Goal: Task Accomplishment & Management: Manage account settings

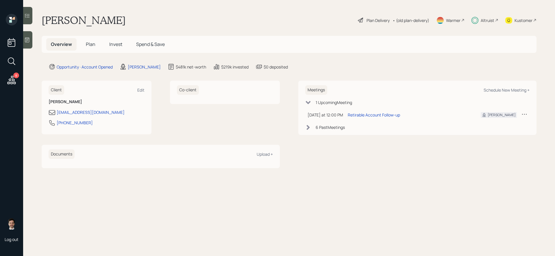
click at [86, 45] on span "Plan" at bounding box center [91, 44] width 10 height 6
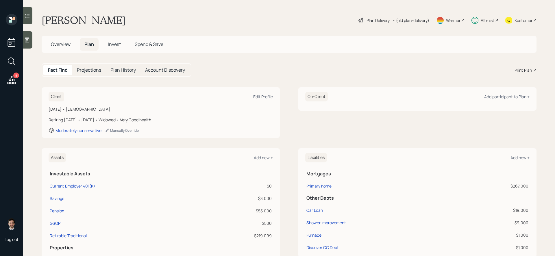
click at [380, 20] on div "Plan Delivery" at bounding box center [378, 20] width 23 height 6
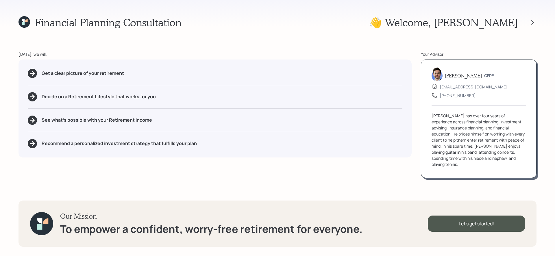
click at [529, 26] on div "👋 Welcome , [PERSON_NAME]" at bounding box center [453, 22] width 168 height 12
click at [15, 26] on div "Financial Planning Consultation 👋 Welcome , [PERSON_NAME] [DATE], we will: Get …" at bounding box center [277, 128] width 555 height 256
click at [28, 22] on icon at bounding box center [24, 22] width 12 height 12
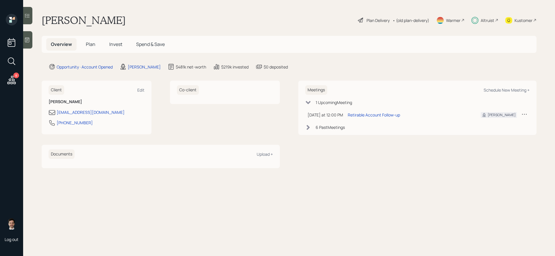
click at [90, 43] on span "Plan" at bounding box center [91, 44] width 10 height 6
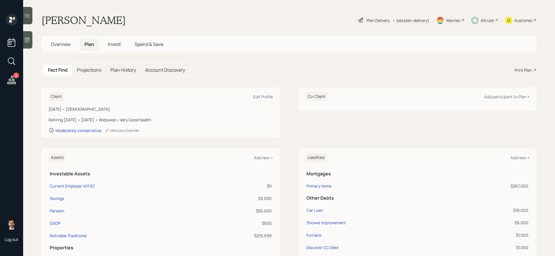
click at [368, 29] on main "[PERSON_NAME] Plan Delivery • (old plan-delivery) Warmer Altruist Kustomer Over…" at bounding box center [289, 128] width 532 height 256
click at [369, 24] on div "Plan Delivery • (old plan-delivery)" at bounding box center [393, 20] width 73 height 13
click at [372, 16] on div "Plan Delivery • (old plan-delivery)" at bounding box center [393, 20] width 73 height 13
click at [371, 21] on div "Plan Delivery" at bounding box center [378, 20] width 23 height 6
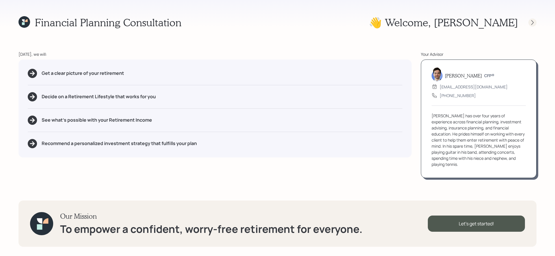
click at [533, 26] on div at bounding box center [532, 22] width 8 height 8
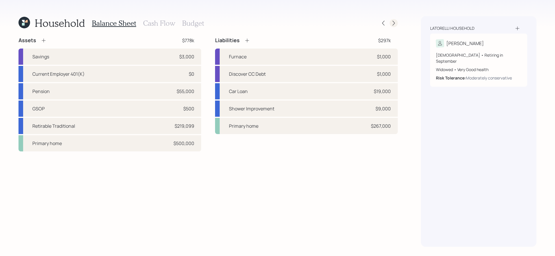
click at [397, 23] on div at bounding box center [394, 23] width 8 height 8
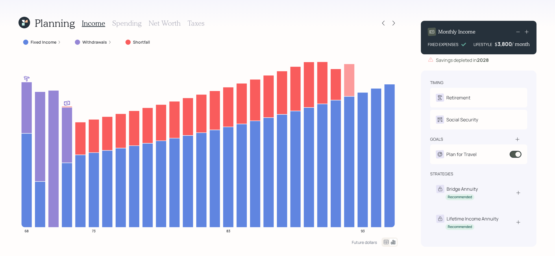
click at [25, 24] on icon at bounding box center [24, 23] width 12 height 12
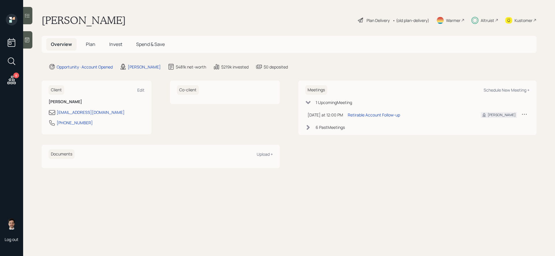
click at [375, 18] on div "Plan Delivery" at bounding box center [378, 20] width 23 height 6
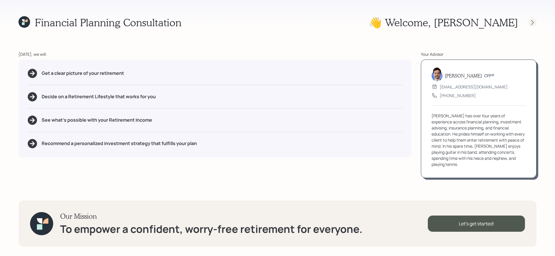
click at [533, 25] on div at bounding box center [532, 22] width 8 height 8
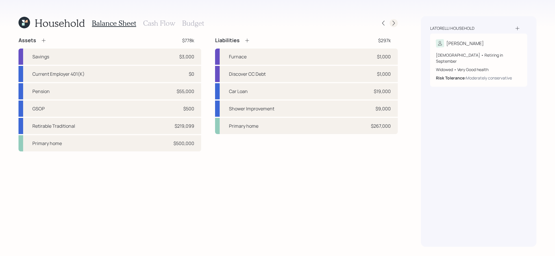
click at [392, 22] on icon at bounding box center [394, 23] width 6 height 6
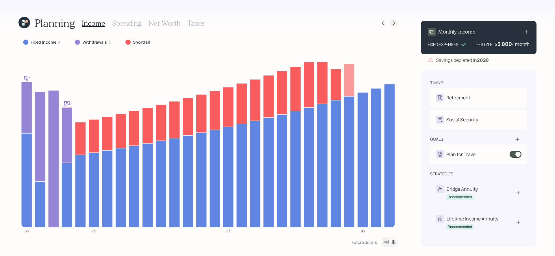
click at [393, 24] on icon at bounding box center [394, 23] width 6 height 6
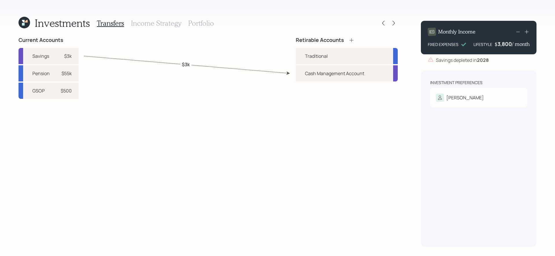
click at [193, 24] on h3 "Portfolio" at bounding box center [201, 23] width 26 height 8
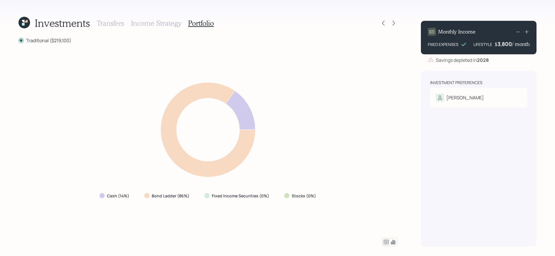
click at [112, 23] on h3 "Transfers" at bounding box center [110, 23] width 27 height 8
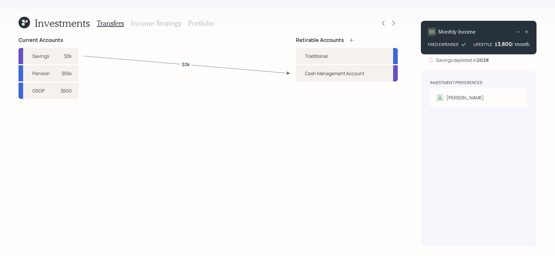
click at [379, 27] on div "Investments Transfers Income Strategy Portfolio" at bounding box center [207, 23] width 379 height 14
click at [382, 26] on icon at bounding box center [383, 23] width 6 height 6
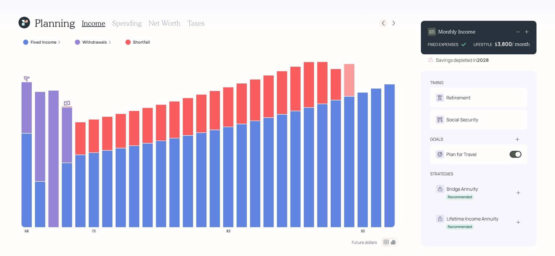
click at [383, 20] on icon at bounding box center [383, 23] width 6 height 6
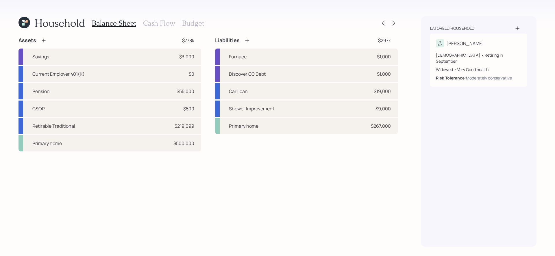
click at [163, 25] on h3 "Cash Flow" at bounding box center [159, 23] width 32 height 8
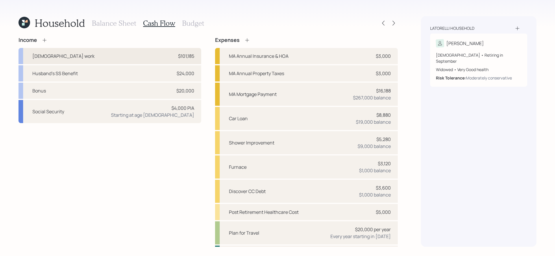
click at [119, 58] on div "Full-time work $101,185" at bounding box center [109, 56] width 183 height 16
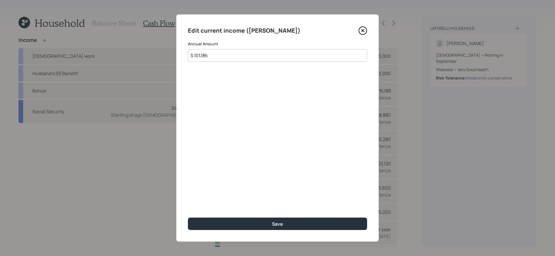
click at [362, 32] on icon at bounding box center [362, 30] width 9 height 9
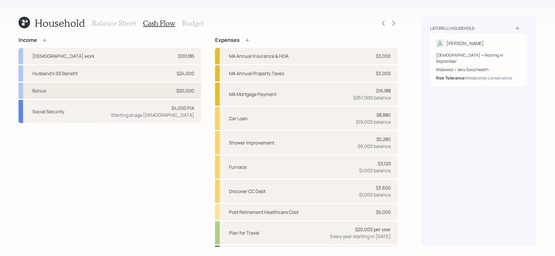
click at [127, 93] on div "Bonus $20,000" at bounding box center [109, 91] width 183 height 16
select select "other"
select select "earned"
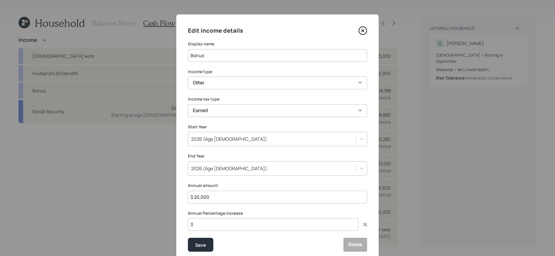
click at [371, 29] on div "Edit income details Display name Bonus Income type Full-time work Part-time wor…" at bounding box center [277, 138] width 202 height 249
click at [363, 30] on icon at bounding box center [362, 30] width 9 height 9
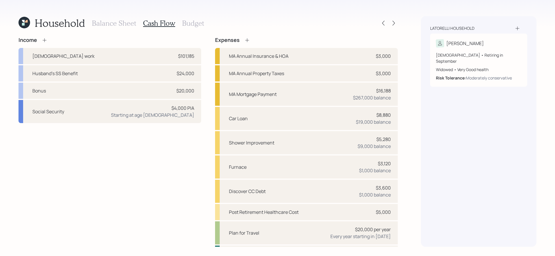
click at [193, 21] on h3 "Budget" at bounding box center [193, 23] width 22 height 8
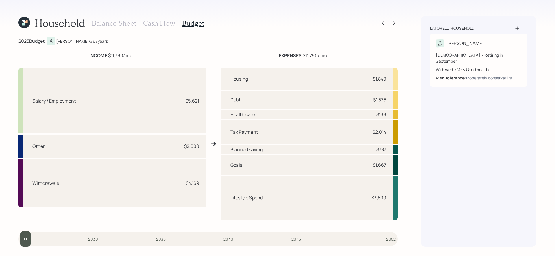
click at [157, 31] on div "Household Balance Sheet Cash Flow Budget 2025 Budget Tracey @ 68 years INCOME $…" at bounding box center [207, 131] width 379 height 231
click at [157, 27] on h3 "Cash Flow" at bounding box center [159, 23] width 32 height 8
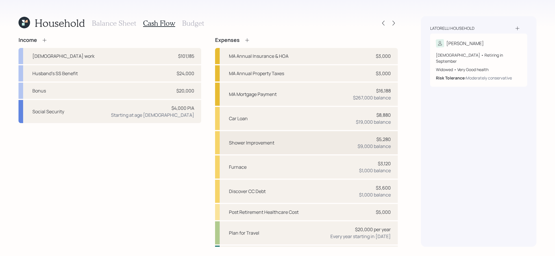
scroll to position [32, 0]
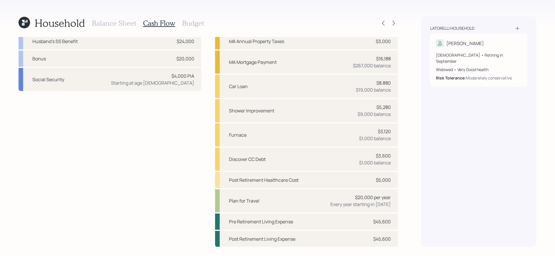
click at [176, 157] on div "Income Full-time work $101,185 Husband's SS Benefit $24,000 Bonus $20,000 Socia…" at bounding box center [109, 126] width 183 height 242
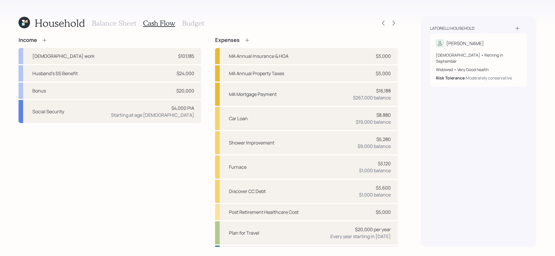
click at [28, 25] on icon at bounding box center [24, 23] width 12 height 12
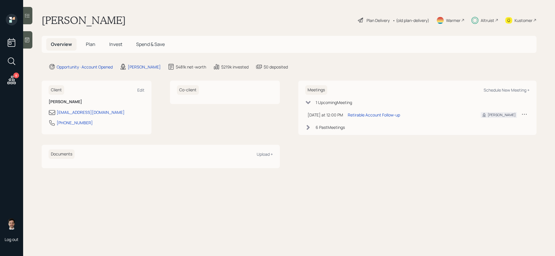
click at [368, 22] on div "Plan Delivery" at bounding box center [378, 20] width 23 height 6
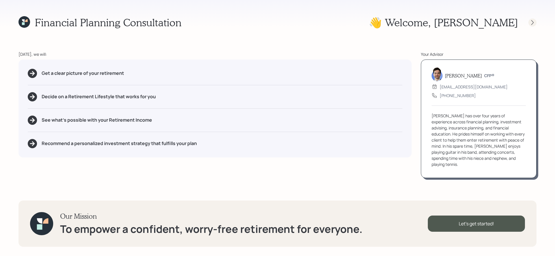
click at [531, 23] on icon at bounding box center [533, 23] width 6 height 6
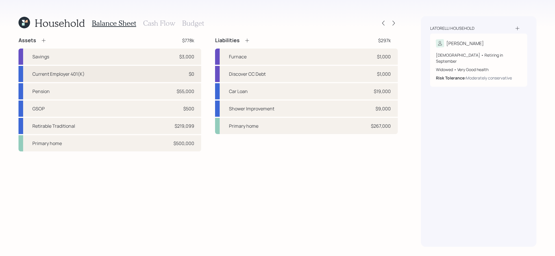
click at [157, 73] on div "Current Employer 401(K) $0" at bounding box center [109, 74] width 183 height 16
select select "company_sponsored"
select select "balanced"
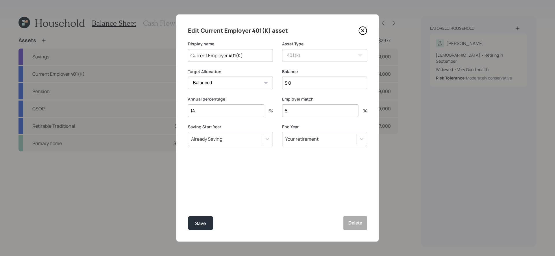
click at [361, 31] on icon at bounding box center [362, 30] width 9 height 9
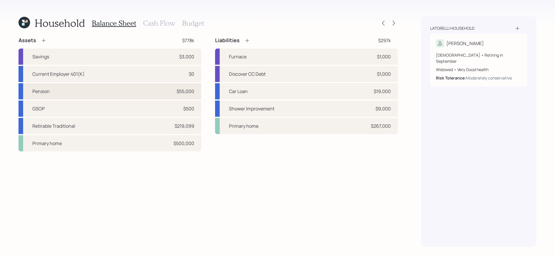
click at [145, 94] on div "Pension $55,000" at bounding box center [109, 91] width 183 height 16
select select "ira"
select select "balanced"
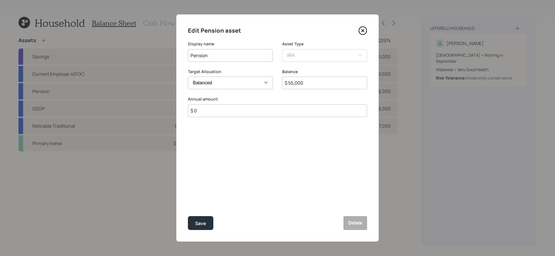
click at [364, 28] on icon at bounding box center [362, 30] width 9 height 9
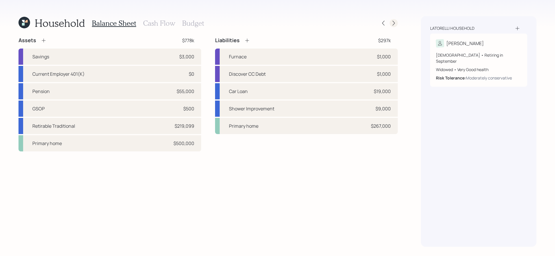
click at [395, 21] on icon at bounding box center [394, 23] width 6 height 6
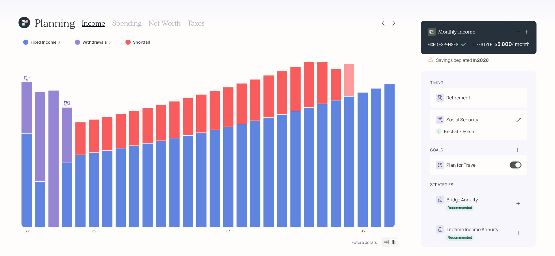
click at [520, 119] on icon at bounding box center [519, 120] width 4 height 4
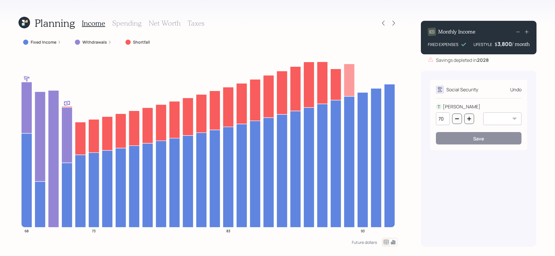
click at [517, 90] on div "Undo" at bounding box center [515, 89] width 11 height 7
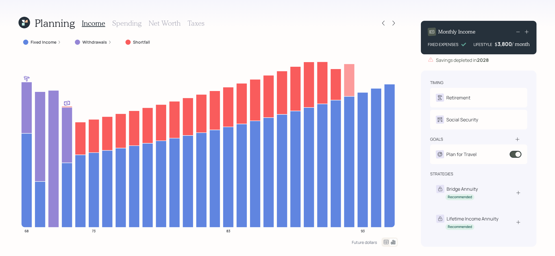
click at [465, 99] on div "Retirement" at bounding box center [458, 97] width 24 height 7
select select "9"
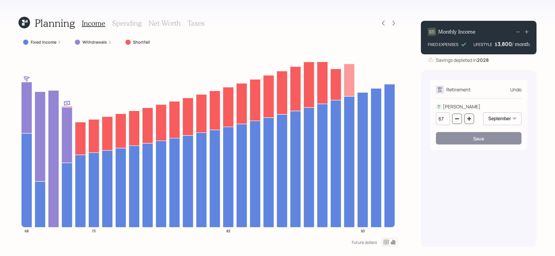
click at [518, 91] on div "Undo" at bounding box center [515, 89] width 11 height 7
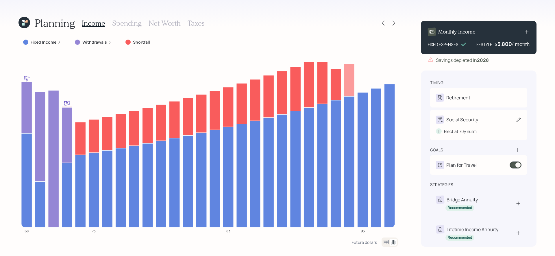
click at [465, 122] on div "Social Security" at bounding box center [462, 119] width 32 height 7
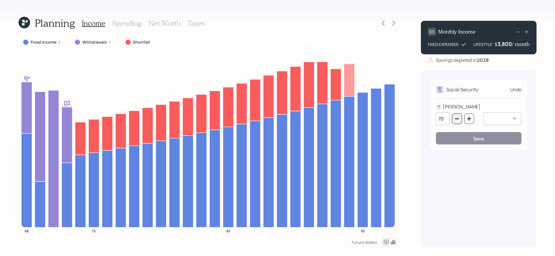
click at [456, 120] on icon "button" at bounding box center [457, 118] width 5 height 5
type input "67"
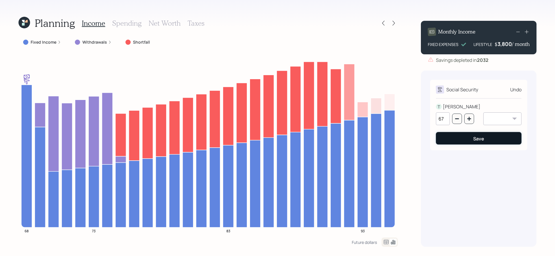
click at [454, 140] on button "Save" at bounding box center [479, 138] width 86 height 12
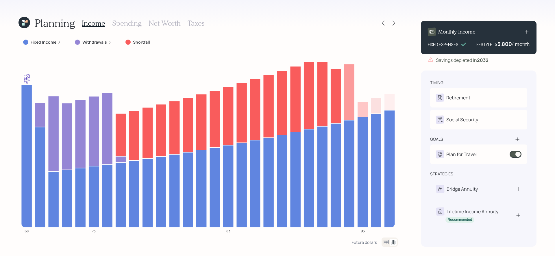
click at [45, 41] on label "Fixed Income" at bounding box center [44, 42] width 26 height 6
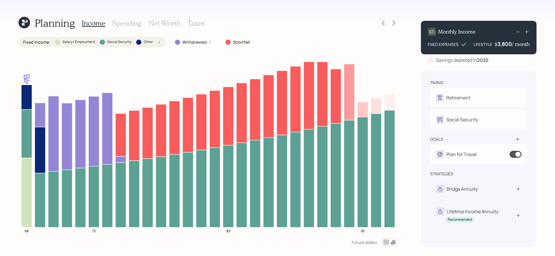
click at [45, 41] on label "Fixed Income :" at bounding box center [36, 42] width 27 height 6
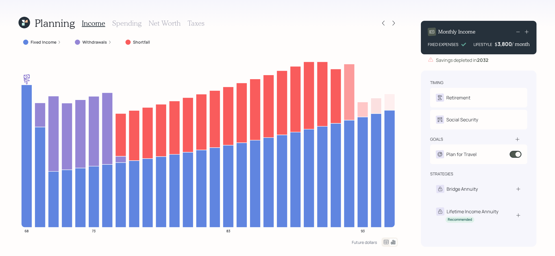
click at [43, 42] on label "Fixed Income" at bounding box center [44, 42] width 26 height 6
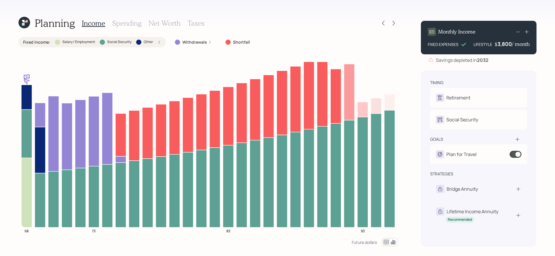
click at [32, 40] on label "Fixed Income :" at bounding box center [36, 42] width 27 height 6
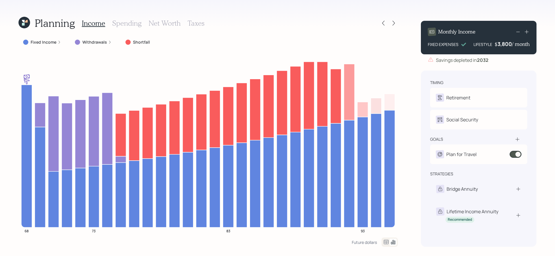
click at [38, 42] on label "Fixed Income" at bounding box center [44, 42] width 26 height 6
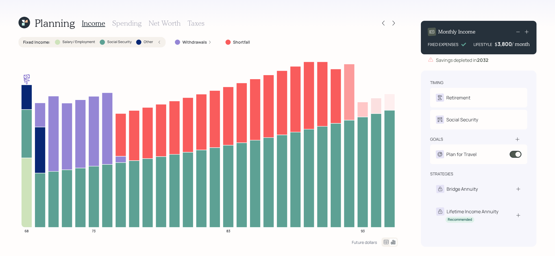
click at [26, 24] on icon at bounding box center [24, 23] width 12 height 12
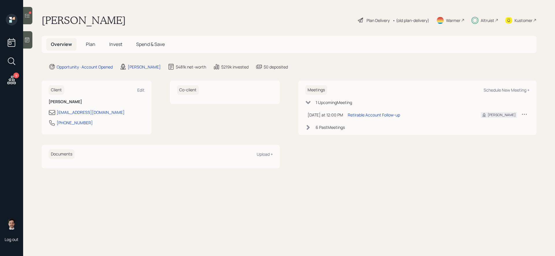
click at [89, 45] on span "Plan" at bounding box center [91, 44] width 10 height 6
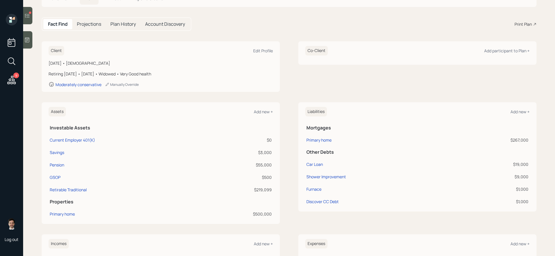
scroll to position [46, 0]
click at [288, 157] on div "Assets Add new + Investable Assets Current Employer 401(K) $0 Savings $3,000 Pe…" at bounding box center [289, 163] width 495 height 122
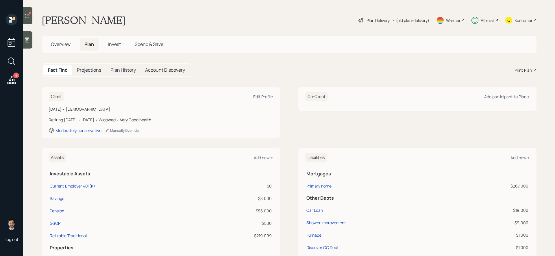
click at [286, 120] on div "Client Edit Profile September 3, 1957 • 67 years old Retiring in 0 years • Sept…" at bounding box center [289, 112] width 495 height 51
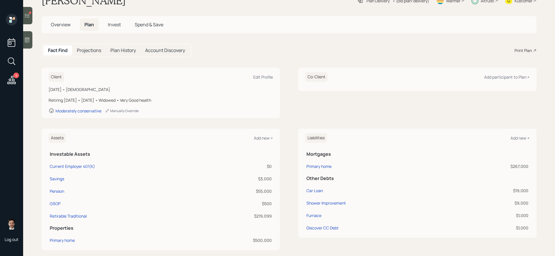
scroll to position [22, 0]
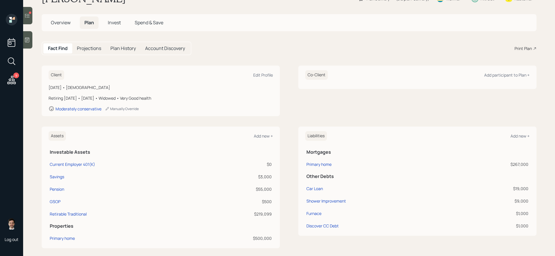
click at [290, 157] on div "Assets Add new + Investable Assets Current Employer 401(K) $0 Savings $3,000 Pe…" at bounding box center [289, 188] width 495 height 122
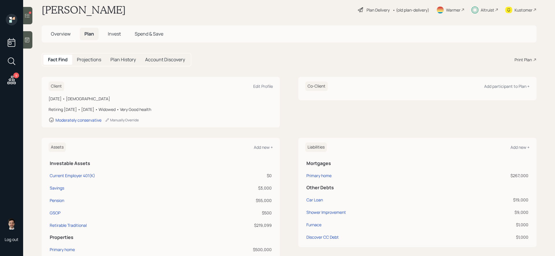
scroll to position [0, 0]
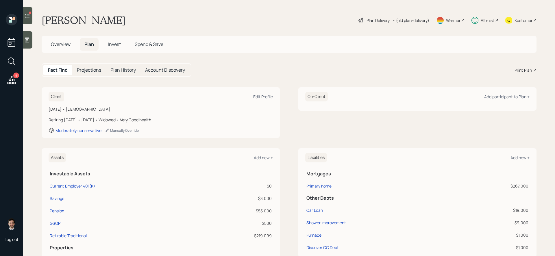
click at [253, 96] on div "Client Edit Profile" at bounding box center [161, 97] width 224 height 10
click at [262, 95] on div "Edit Profile" at bounding box center [263, 96] width 20 height 5
select select "9"
select select "very_good"
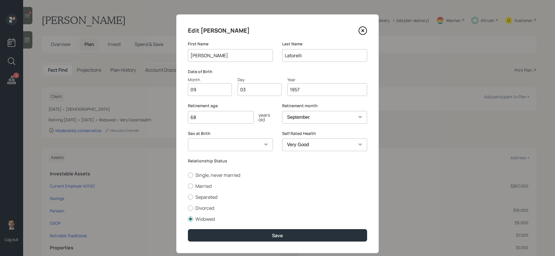
click at [217, 115] on input "68" at bounding box center [221, 117] width 66 height 13
type input "6"
type input "70"
click at [311, 112] on select "January February March April May June July August September October November De…" at bounding box center [324, 117] width 85 height 13
select select "12"
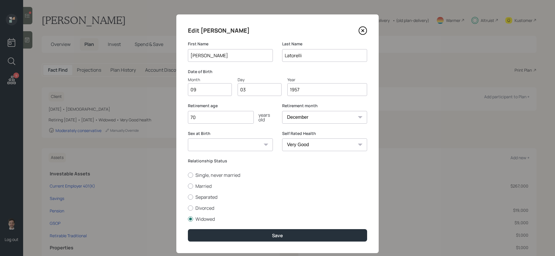
click at [282, 111] on select "January February March April May June July August September October November De…" at bounding box center [324, 117] width 85 height 13
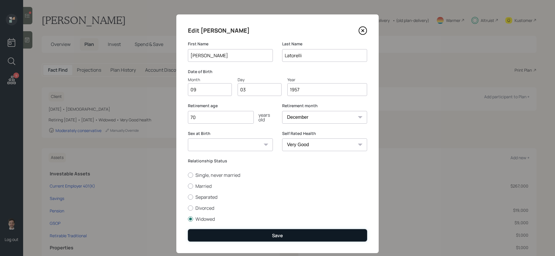
click at [278, 238] on div "Save" at bounding box center [277, 235] width 11 height 6
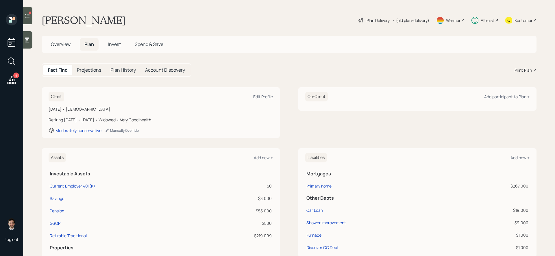
click at [371, 21] on div "Plan Delivery" at bounding box center [378, 20] width 23 height 6
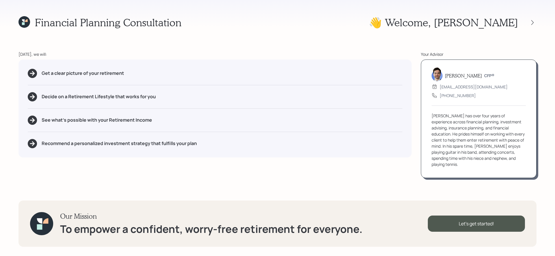
click at [526, 22] on div at bounding box center [527, 22] width 18 height 8
click at [531, 22] on icon at bounding box center [533, 23] width 6 height 6
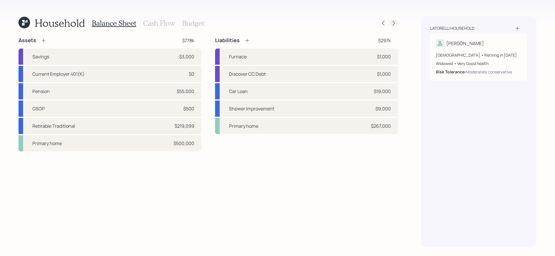
click at [393, 23] on icon at bounding box center [394, 23] width 6 height 6
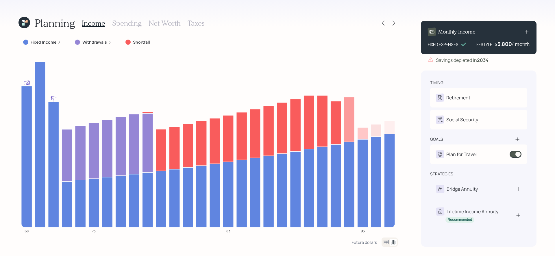
click at [36, 42] on label "Fixed Income" at bounding box center [44, 42] width 26 height 6
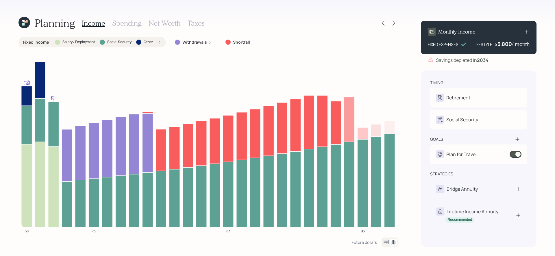
click at [36, 42] on label "Fixed Income :" at bounding box center [36, 42] width 27 height 6
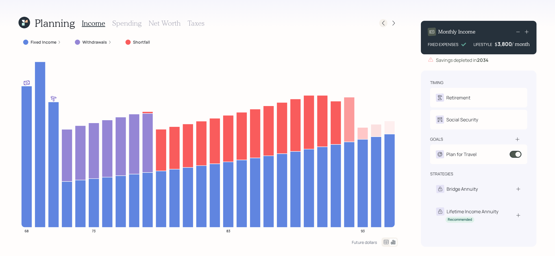
click at [384, 20] on icon at bounding box center [383, 23] width 6 height 6
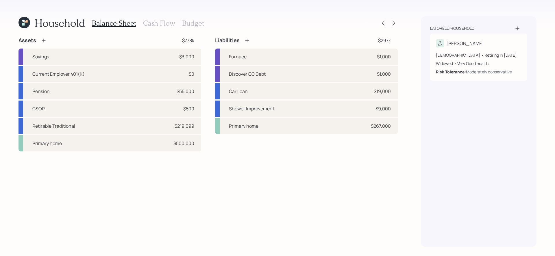
click at [156, 25] on h3 "Cash Flow" at bounding box center [159, 23] width 32 height 8
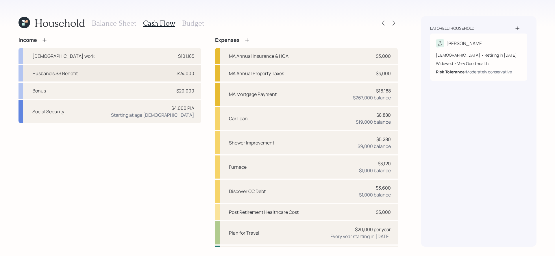
click at [119, 73] on div "Husband's SS Benefit $24,000" at bounding box center [109, 73] width 183 height 16
select select "other"
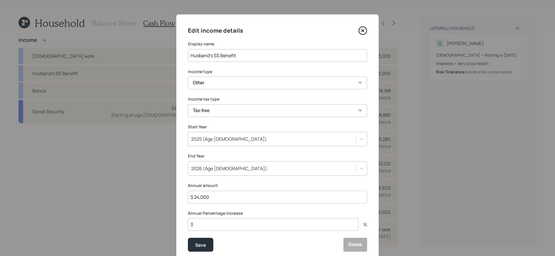
click at [363, 30] on icon at bounding box center [363, 30] width 2 height 2
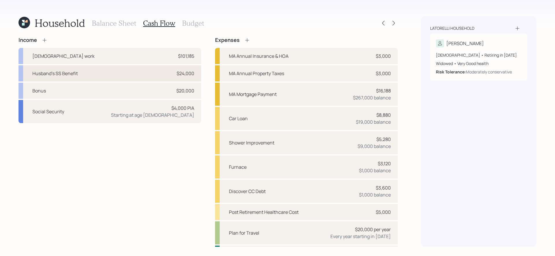
click at [150, 73] on div "Husband's SS Benefit $24,000" at bounding box center [109, 73] width 183 height 16
select select "other"
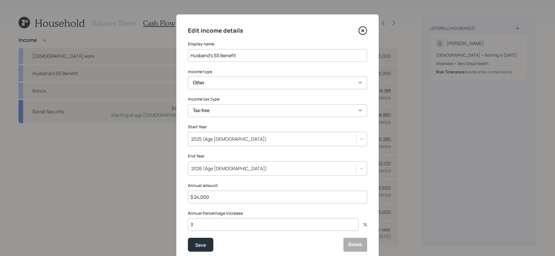
click at [361, 30] on icon at bounding box center [362, 30] width 9 height 9
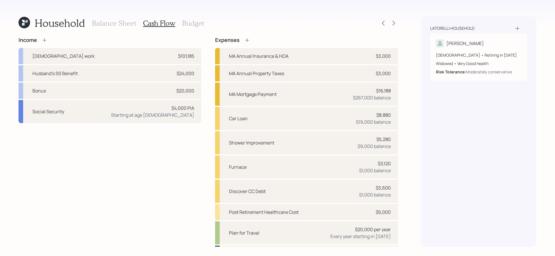
click at [203, 26] on h3 "Budget" at bounding box center [193, 23] width 22 height 8
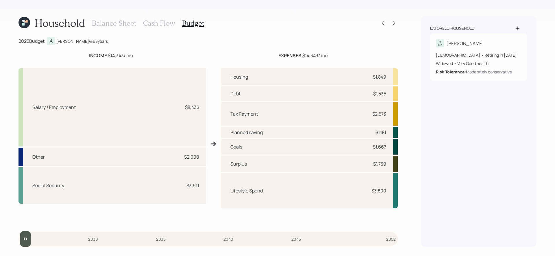
click at [120, 23] on h3 "Balance Sheet" at bounding box center [114, 23] width 44 height 8
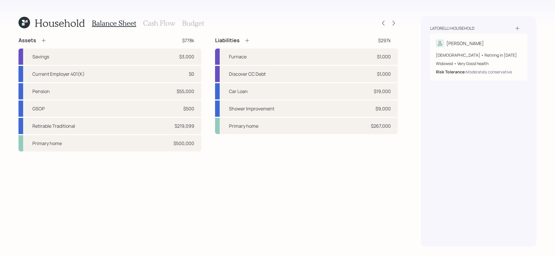
click at [162, 23] on h3 "Cash Flow" at bounding box center [159, 23] width 32 height 8
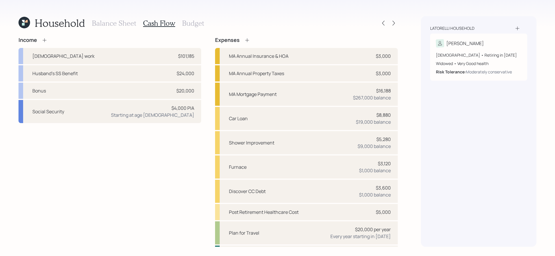
click at [120, 23] on h3 "Balance Sheet" at bounding box center [114, 23] width 44 height 8
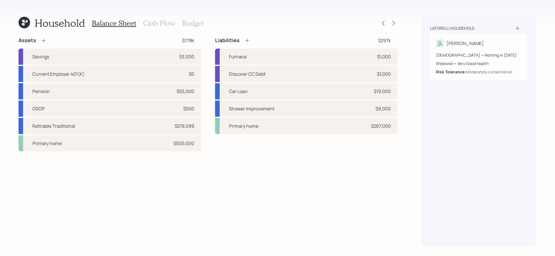
click at [151, 22] on h3 "Cash Flow" at bounding box center [159, 23] width 32 height 8
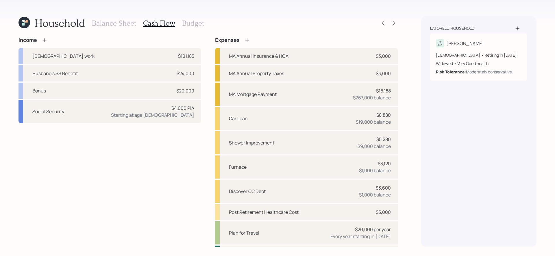
click at [112, 25] on h3 "Balance Sheet" at bounding box center [114, 23] width 44 height 8
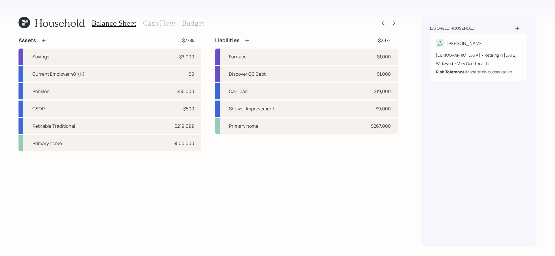
click at [186, 26] on h3 "Budget" at bounding box center [193, 23] width 22 height 8
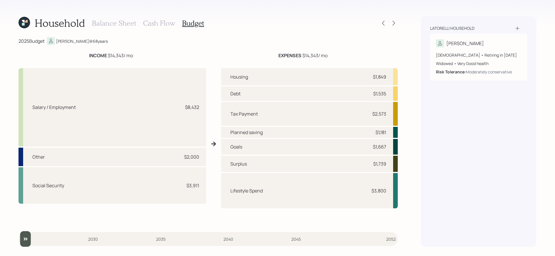
click at [155, 26] on h3 "Cash Flow" at bounding box center [159, 23] width 32 height 8
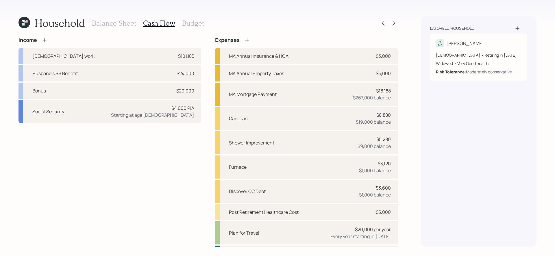
click at [147, 184] on div "Income Full-time work $101,185 Husband's SS Benefit $24,000 Bonus $20,000 Socia…" at bounding box center [109, 158] width 183 height 242
click at [190, 24] on h3 "Budget" at bounding box center [193, 23] width 22 height 8
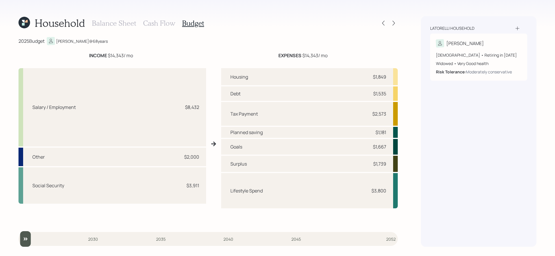
click at [214, 110] on div "Salary / Employment $8,432 Other $2,000 Social Security $3,911 Housing $1,849 D…" at bounding box center [207, 144] width 379 height 161
click at [149, 18] on div "Balance Sheet Cash Flow Budget" at bounding box center [148, 23] width 112 height 14
click at [150, 25] on h3 "Cash Flow" at bounding box center [159, 23] width 32 height 8
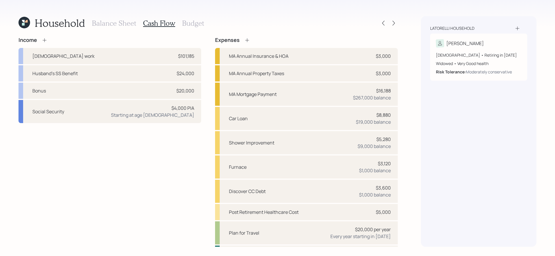
click at [194, 29] on div "Balance Sheet Cash Flow Budget" at bounding box center [148, 23] width 112 height 14
click at [193, 25] on h3 "Budget" at bounding box center [193, 23] width 22 height 8
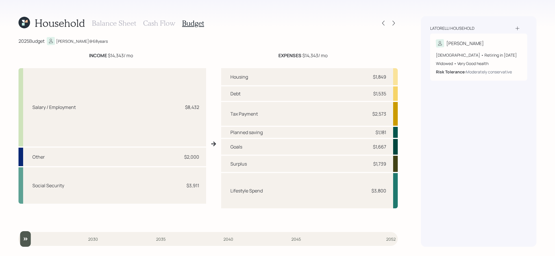
click at [160, 22] on h3 "Cash Flow" at bounding box center [159, 23] width 32 height 8
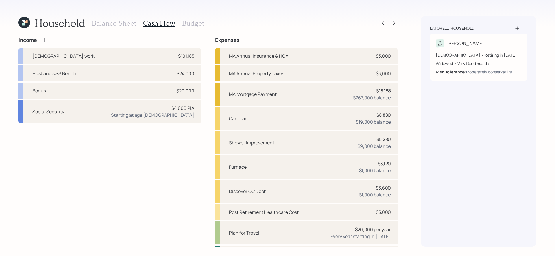
click at [114, 21] on h3 "Balance Sheet" at bounding box center [114, 23] width 44 height 8
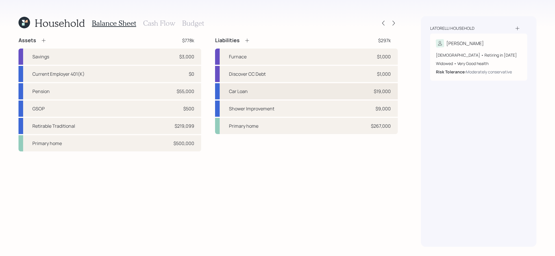
click at [297, 92] on div "Car Loan $19,000" at bounding box center [306, 91] width 183 height 16
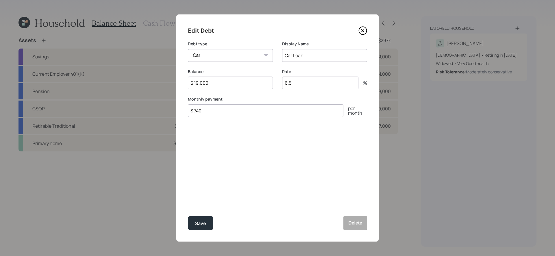
click at [364, 31] on icon at bounding box center [362, 30] width 9 height 9
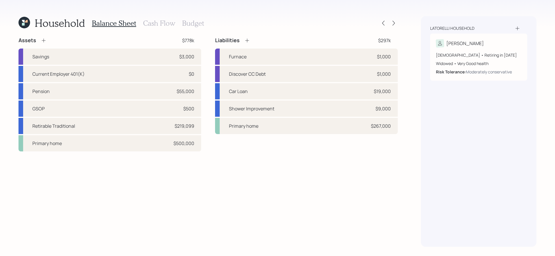
click at [157, 26] on h3 "Cash Flow" at bounding box center [159, 23] width 32 height 8
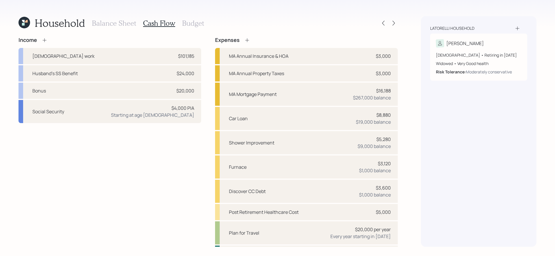
click at [195, 24] on h3 "Budget" at bounding box center [193, 23] width 22 height 8
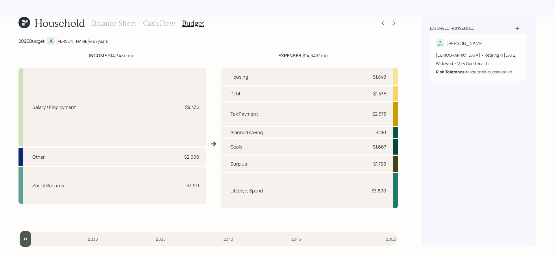
click at [156, 25] on h3 "Cash Flow" at bounding box center [159, 23] width 32 height 8
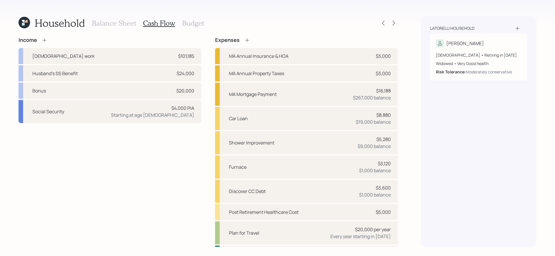
click at [115, 26] on h3 "Balance Sheet" at bounding box center [114, 23] width 44 height 8
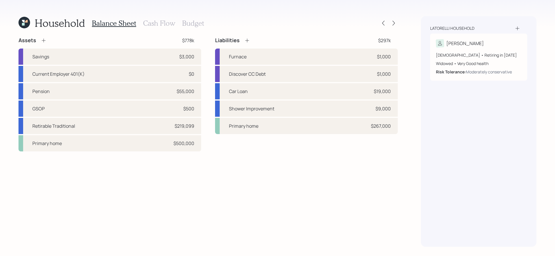
click at [403, 102] on div "Household Balance Sheet Cash Flow Budget Assets $778k Savings $3,000 Current Em…" at bounding box center [277, 128] width 555 height 256
click at [319, 112] on div "Shower Improvement $9,000" at bounding box center [306, 109] width 183 height 16
select select "other"
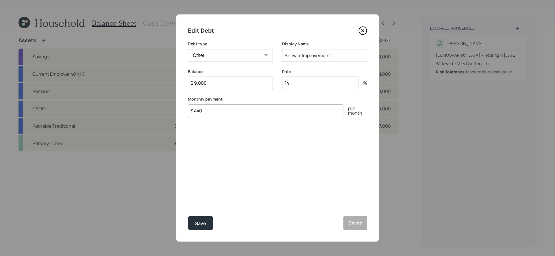
click at [364, 32] on icon at bounding box center [362, 30] width 9 height 9
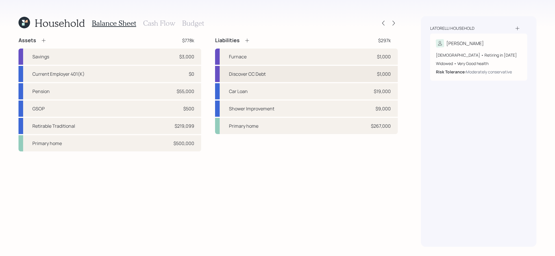
click at [310, 77] on div "Discover CC Debt $1,000" at bounding box center [306, 74] width 183 height 16
select select "credit_card"
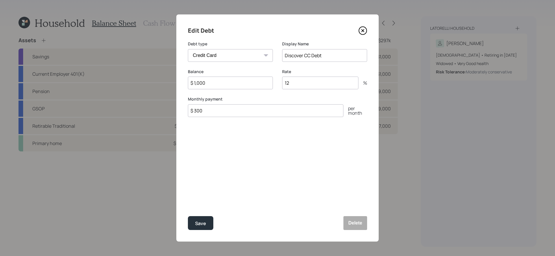
click at [362, 33] on icon at bounding box center [362, 30] width 9 height 9
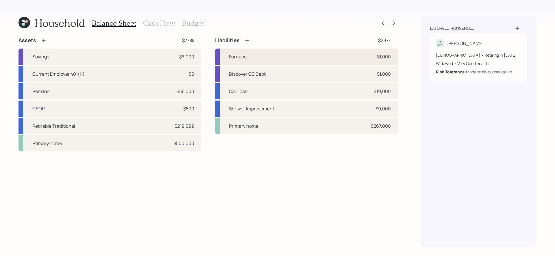
click at [308, 56] on div "Furnace $1,000" at bounding box center [306, 57] width 183 height 16
select select "credit_card"
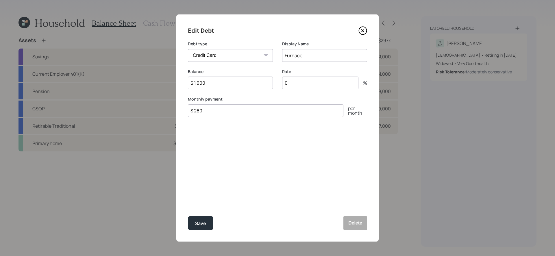
click at [362, 32] on icon at bounding box center [362, 30] width 9 height 9
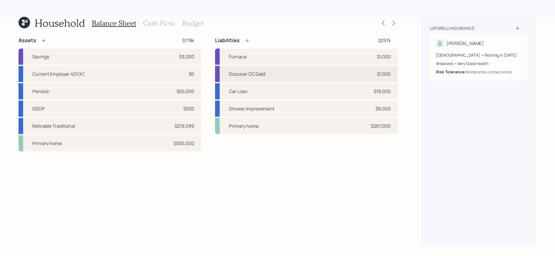
click at [310, 71] on div "Discover CC Debt $1,000" at bounding box center [306, 74] width 183 height 16
select select "credit_card"
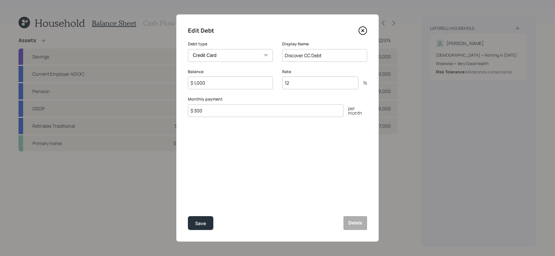
click at [364, 31] on icon at bounding box center [362, 30] width 9 height 9
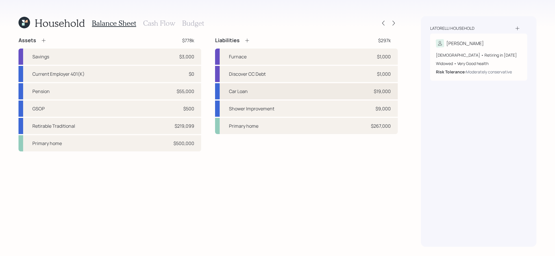
click at [295, 95] on div "Car Loan $19,000" at bounding box center [306, 91] width 183 height 16
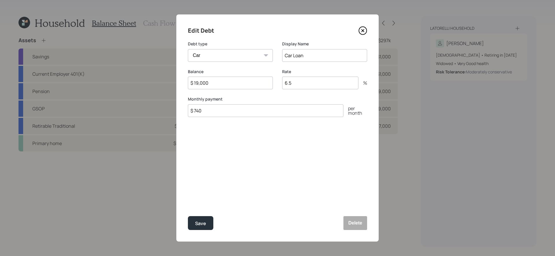
click at [361, 33] on icon at bounding box center [362, 30] width 9 height 9
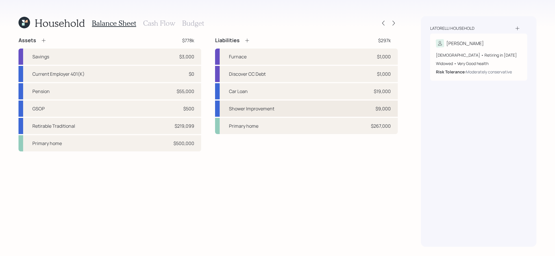
click at [289, 108] on div "Shower Improvement $9,000" at bounding box center [306, 109] width 183 height 16
select select "other"
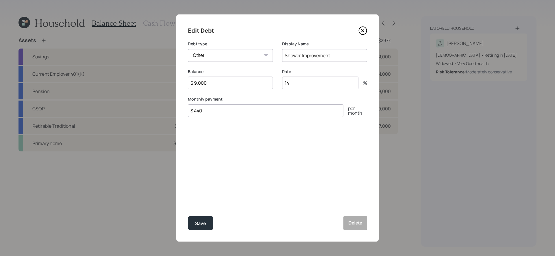
click at [363, 29] on icon at bounding box center [362, 30] width 9 height 9
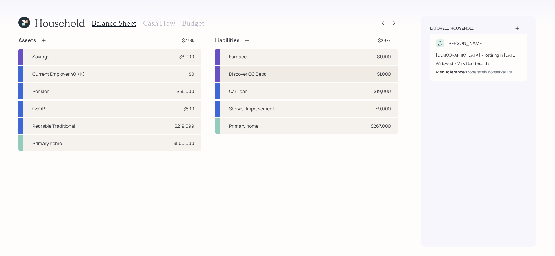
click at [290, 78] on div "Discover CC Debt $1,000" at bounding box center [306, 74] width 183 height 16
select select "credit_card"
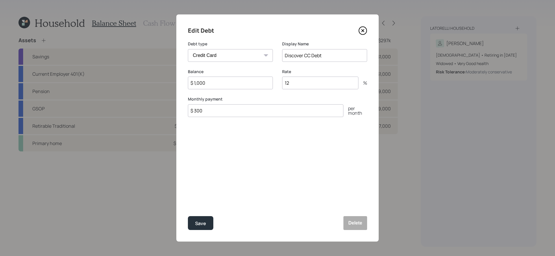
click at [361, 29] on icon at bounding box center [362, 30] width 9 height 9
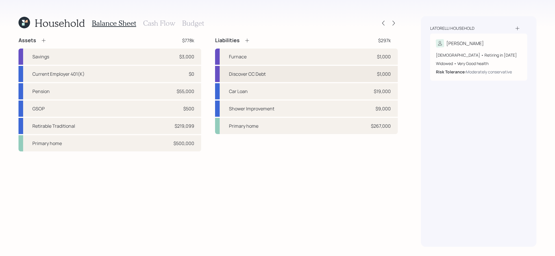
click at [288, 71] on div "Discover CC Debt $1,000" at bounding box center [306, 74] width 183 height 16
select select "credit_card"
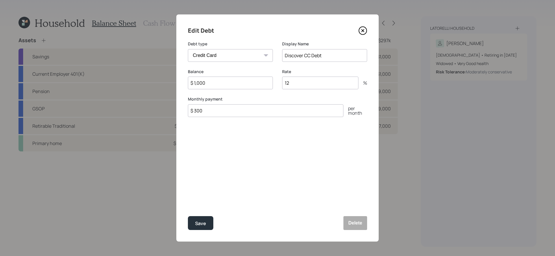
click at [360, 34] on icon at bounding box center [363, 31] width 8 height 8
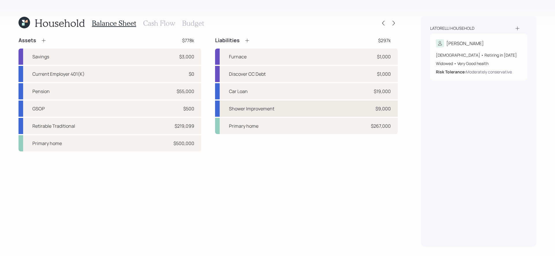
click at [292, 110] on div "Shower Improvement $9,000" at bounding box center [306, 109] width 183 height 16
select select "other"
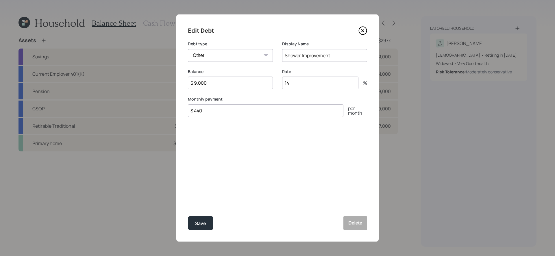
click at [361, 31] on icon at bounding box center [362, 30] width 9 height 9
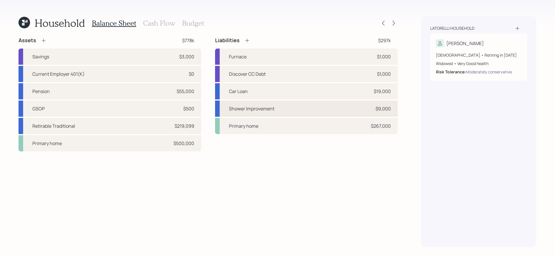
click at [287, 107] on div "Shower Improvement $9,000" at bounding box center [306, 109] width 183 height 16
select select "other"
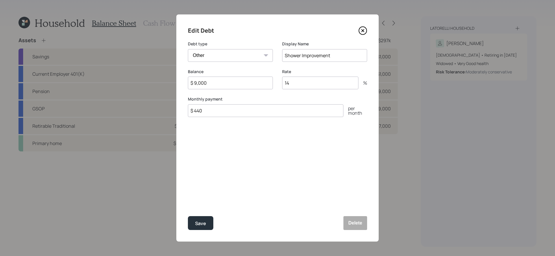
click at [362, 33] on icon at bounding box center [362, 30] width 9 height 9
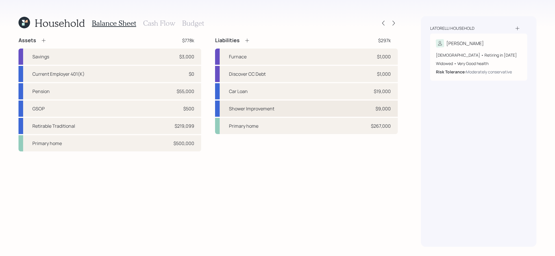
click at [280, 106] on div "Shower Improvement $9,000" at bounding box center [306, 109] width 183 height 16
select select "other"
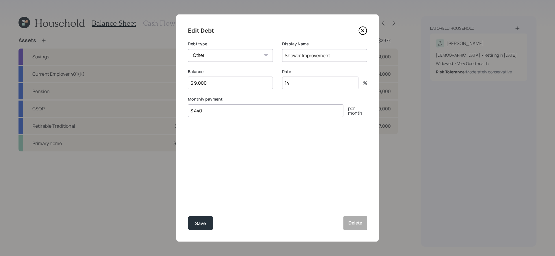
click at [361, 33] on icon at bounding box center [362, 30] width 9 height 9
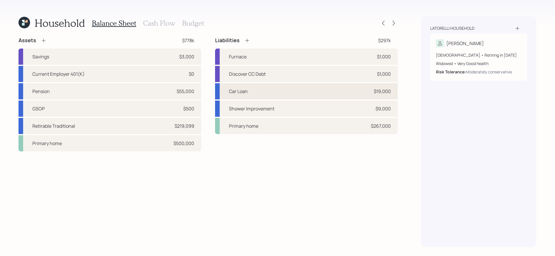
click at [302, 91] on div "Car Loan $19,000" at bounding box center [306, 91] width 183 height 16
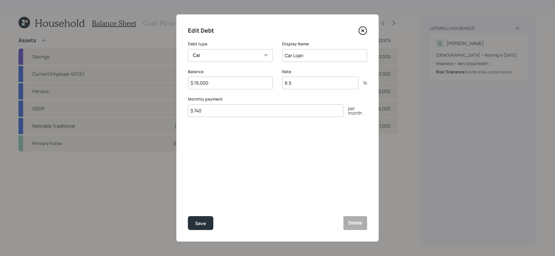
click at [362, 28] on icon at bounding box center [362, 30] width 9 height 9
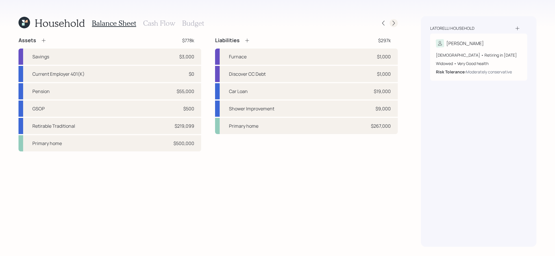
click at [397, 23] on div at bounding box center [394, 23] width 8 height 8
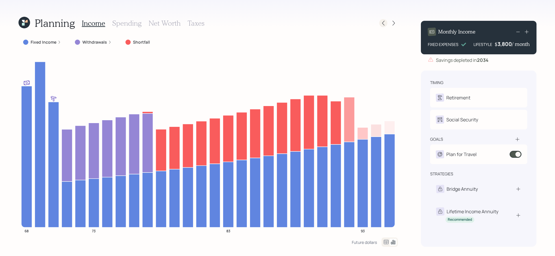
click at [385, 25] on icon at bounding box center [383, 23] width 6 height 6
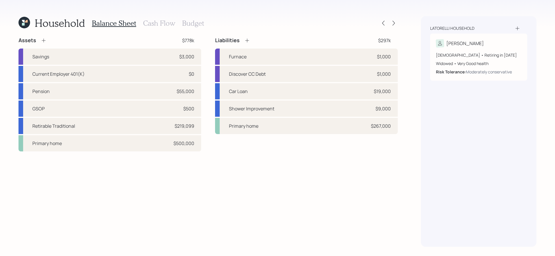
click at [160, 23] on h3 "Cash Flow" at bounding box center [159, 23] width 32 height 8
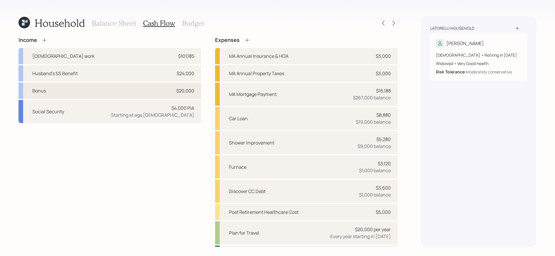
click at [131, 95] on div "Bonus $20,000" at bounding box center [109, 91] width 183 height 16
select select "other"
select select "earned"
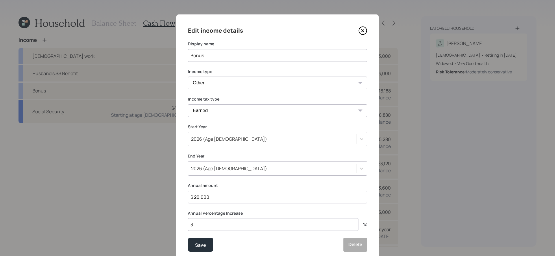
click at [364, 30] on icon at bounding box center [362, 30] width 9 height 9
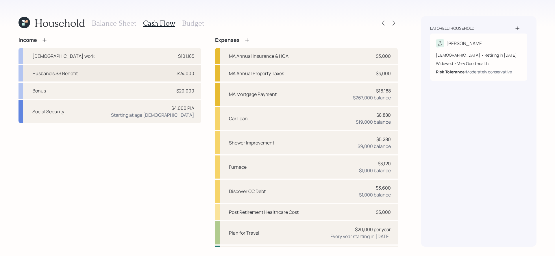
click at [112, 73] on div "Husband's SS Benefit $24,000" at bounding box center [109, 73] width 183 height 16
select select "other"
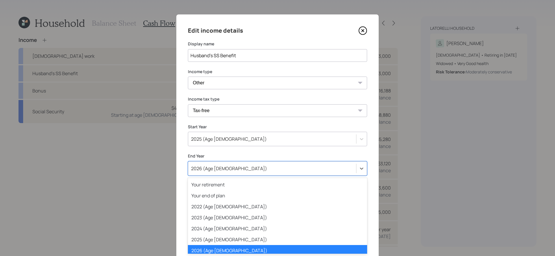
click at [245, 171] on div "2026 (Age 69)" at bounding box center [277, 168] width 179 height 14
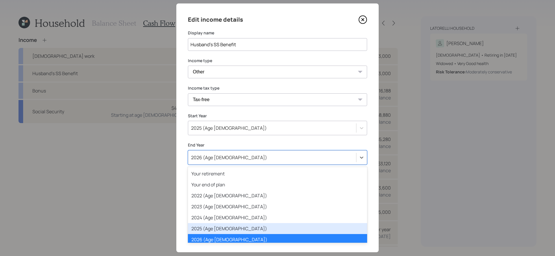
scroll to position [28, 0]
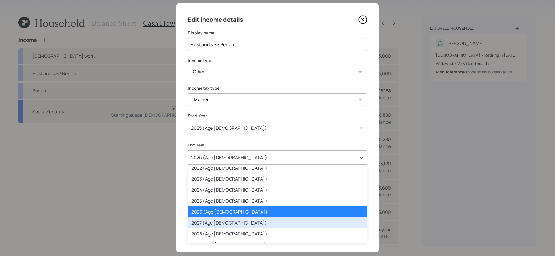
click at [228, 218] on div "2027 (Age 70)" at bounding box center [277, 222] width 179 height 11
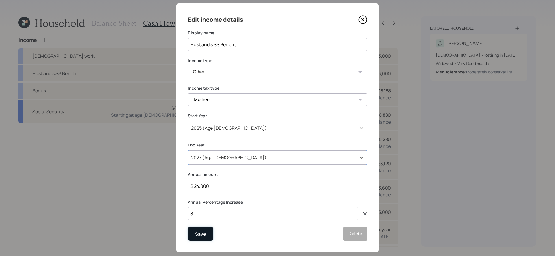
click at [211, 232] on button "Save" at bounding box center [200, 234] width 25 height 14
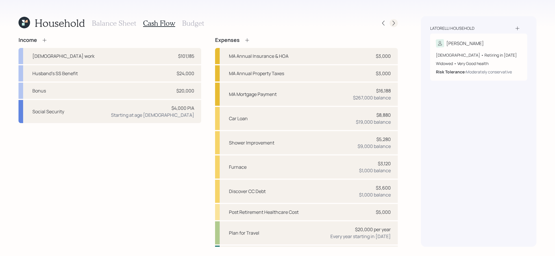
click at [393, 23] on icon at bounding box center [394, 23] width 6 height 6
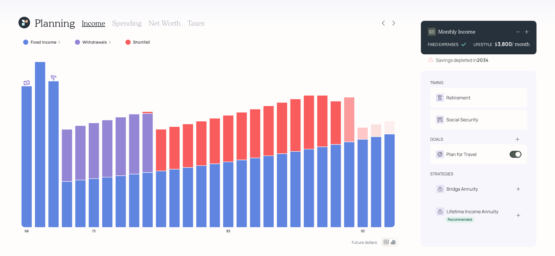
click at [49, 44] on label "Fixed Income" at bounding box center [44, 42] width 26 height 6
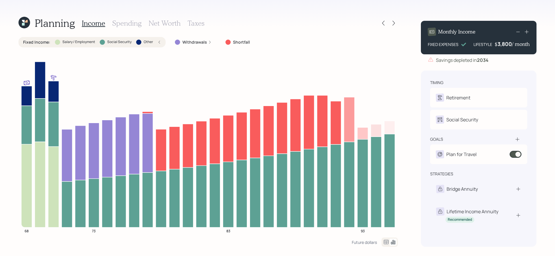
click at [39, 45] on label "Fixed Income :" at bounding box center [36, 42] width 27 height 6
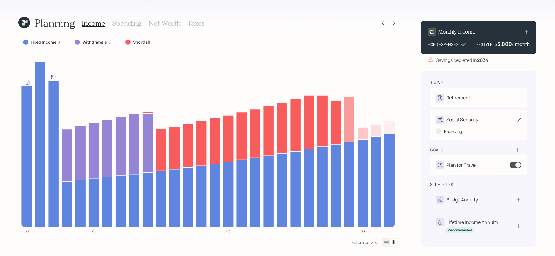
click at [517, 119] on icon at bounding box center [519, 120] width 6 height 6
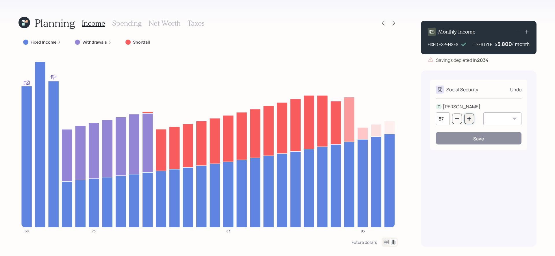
click at [469, 117] on icon "button" at bounding box center [469, 118] width 5 height 5
type input "70"
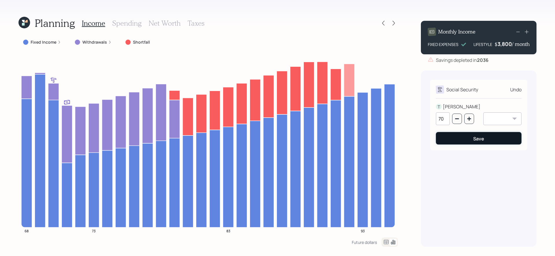
click at [461, 140] on button "Save" at bounding box center [479, 138] width 86 height 12
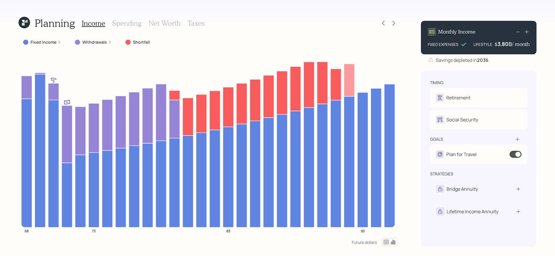
click at [89, 43] on label "Withdrawals" at bounding box center [94, 42] width 25 height 6
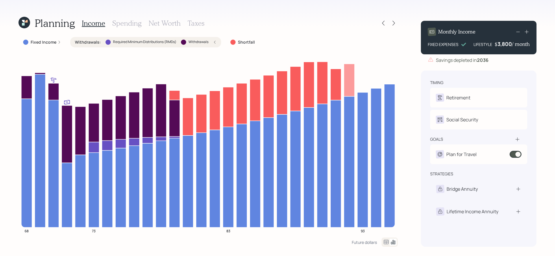
click at [89, 43] on label "Withdrawals :" at bounding box center [88, 42] width 26 height 6
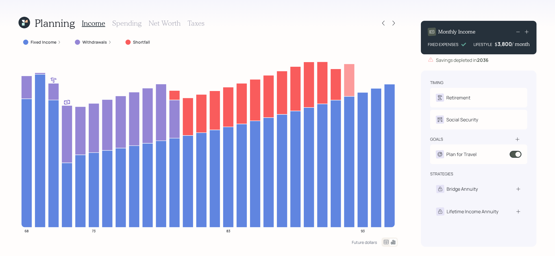
click at [36, 45] on label "Fixed Income" at bounding box center [44, 42] width 26 height 6
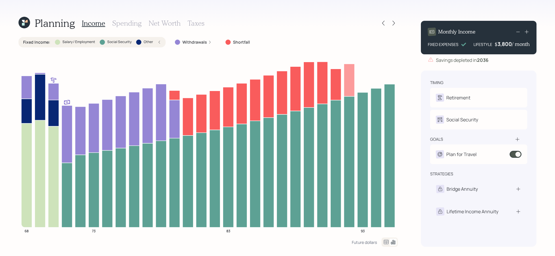
click at [37, 44] on label "Fixed Income :" at bounding box center [36, 42] width 27 height 6
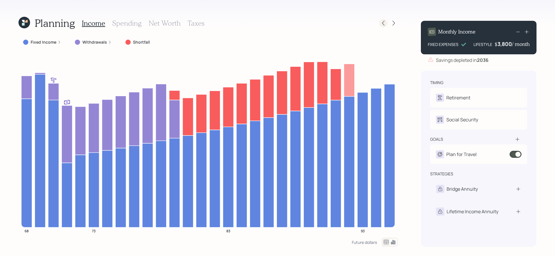
click at [382, 25] on icon at bounding box center [383, 23] width 6 height 6
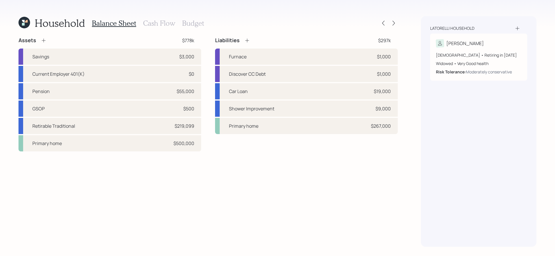
click at [191, 25] on h3 "Budget" at bounding box center [193, 23] width 22 height 8
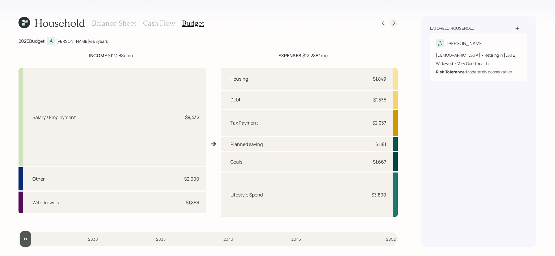
click at [394, 22] on icon at bounding box center [394, 23] width 6 height 6
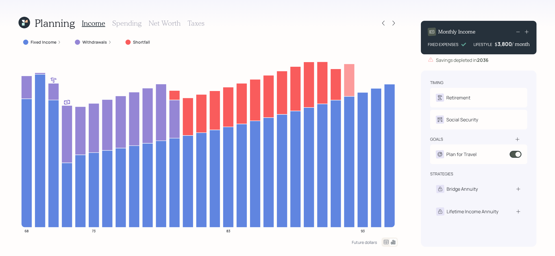
click at [45, 41] on label "Fixed Income" at bounding box center [44, 42] width 26 height 6
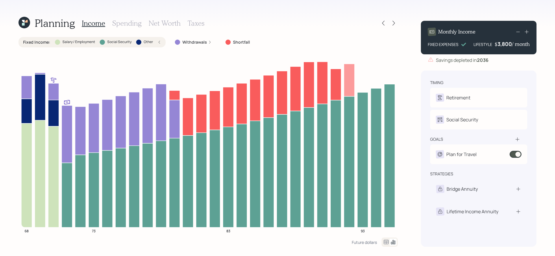
click at [45, 41] on label "Fixed Income :" at bounding box center [36, 42] width 27 height 6
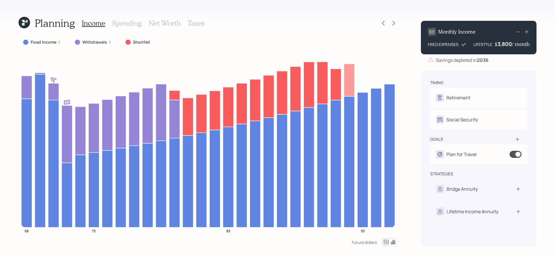
click at [26, 18] on icon at bounding box center [24, 23] width 12 height 12
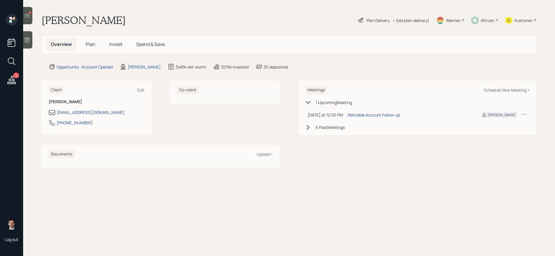
click at [87, 45] on span "Plan" at bounding box center [91, 44] width 10 height 6
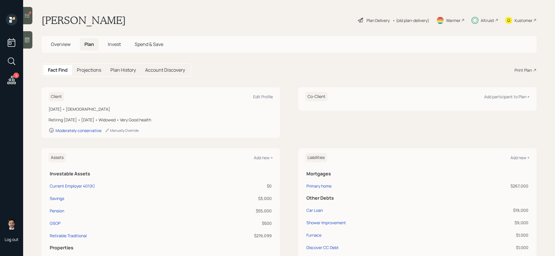
click at [372, 18] on div "Plan Delivery" at bounding box center [378, 20] width 23 height 6
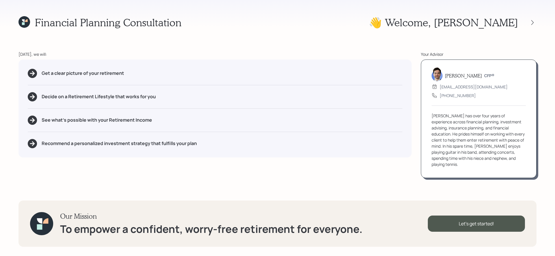
click at [532, 27] on div "👋 Welcome , [PERSON_NAME]" at bounding box center [453, 22] width 168 height 12
click at [532, 19] on div at bounding box center [532, 22] width 8 height 8
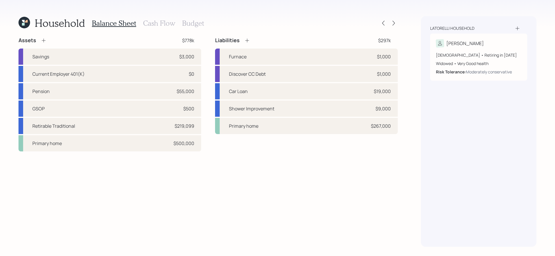
click at [165, 25] on h3 "Cash Flow" at bounding box center [159, 23] width 32 height 8
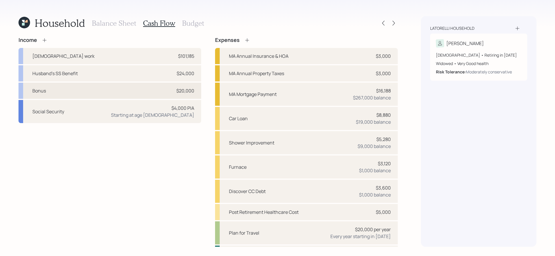
click at [132, 92] on div "Bonus $20,000" at bounding box center [109, 91] width 183 height 16
select select "other"
select select "earned"
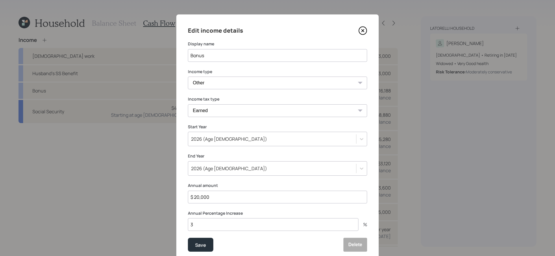
click at [245, 144] on div "2026 (Age [DEMOGRAPHIC_DATA])" at bounding box center [277, 139] width 179 height 14
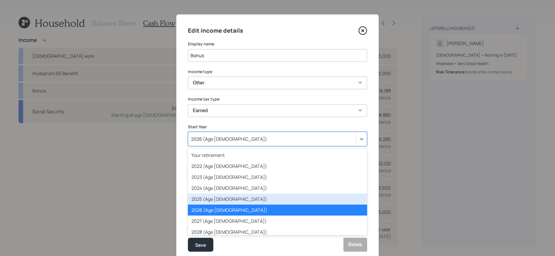
click at [222, 201] on div "2025 (Age [DEMOGRAPHIC_DATA])" at bounding box center [277, 199] width 179 height 11
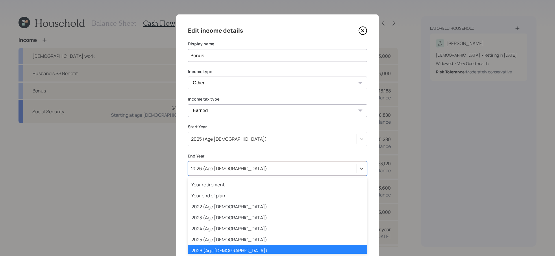
click at [230, 170] on div "Edit income details Display name Bonus Income type [DEMOGRAPHIC_DATA] work [DEM…" at bounding box center [277, 138] width 202 height 249
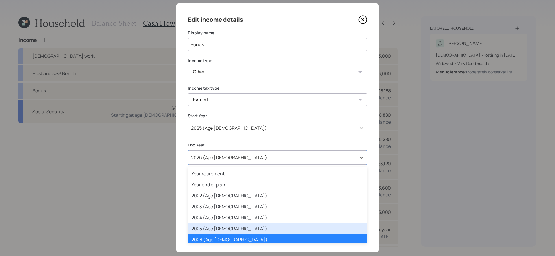
scroll to position [18, 0]
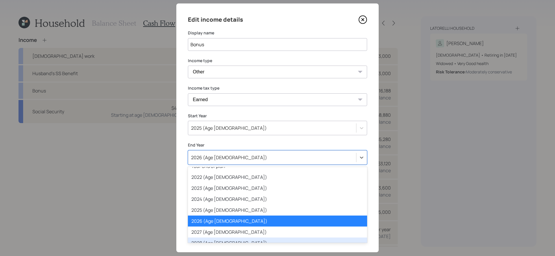
click at [211, 238] on div "2028 (Age [DEMOGRAPHIC_DATA])" at bounding box center [277, 243] width 179 height 11
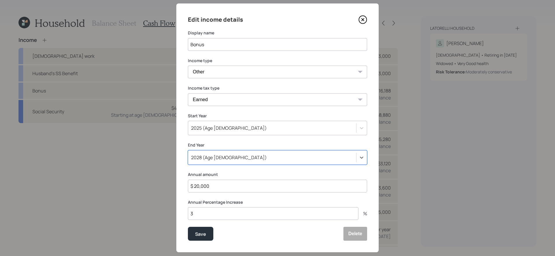
click at [226, 158] on div "2028 (Age [DEMOGRAPHIC_DATA])" at bounding box center [272, 158] width 168 height 10
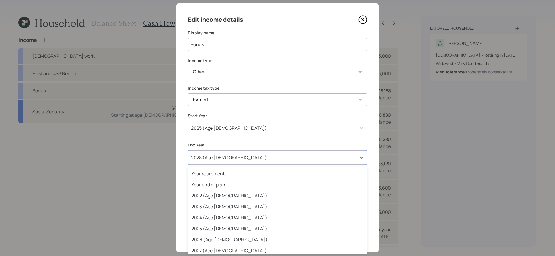
scroll to position [17, 0]
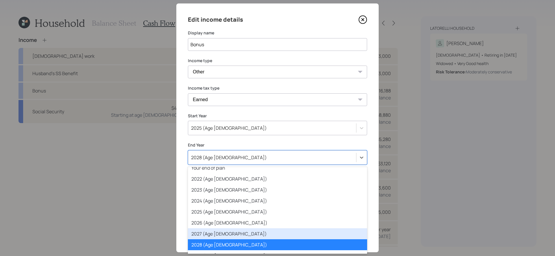
click at [217, 233] on div "2027 (Age [DEMOGRAPHIC_DATA])" at bounding box center [277, 233] width 179 height 11
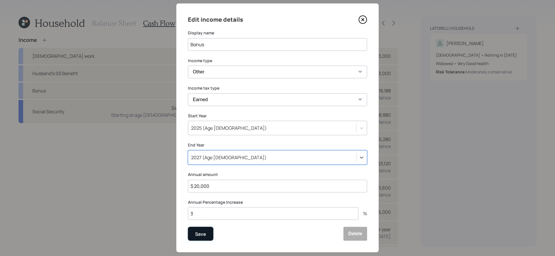
click at [201, 235] on div "Save" at bounding box center [200, 234] width 11 height 8
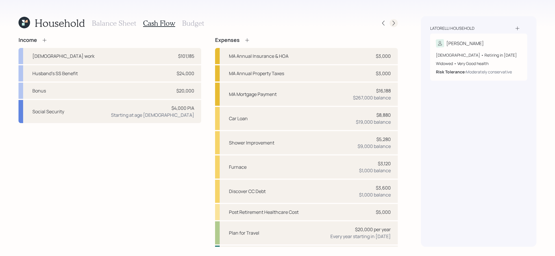
click at [392, 22] on icon at bounding box center [394, 23] width 6 height 6
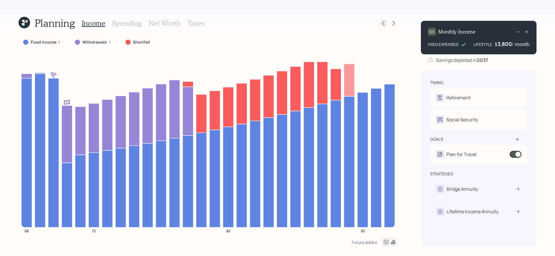
click at [383, 20] on icon at bounding box center [383, 23] width 6 height 6
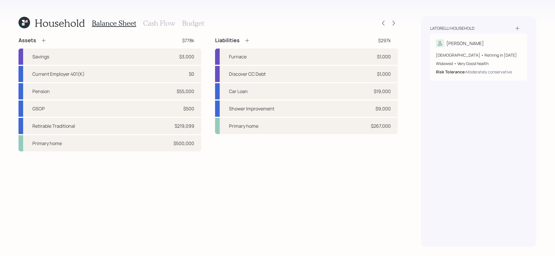
click at [199, 23] on h3 "Budget" at bounding box center [193, 23] width 22 height 8
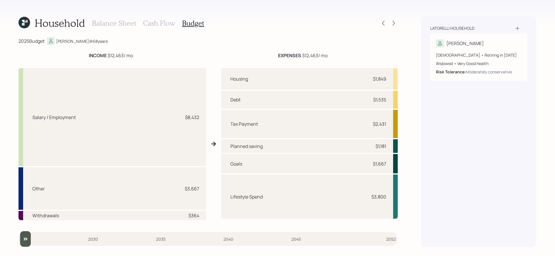
click at [160, 23] on h3 "Cash Flow" at bounding box center [159, 23] width 32 height 8
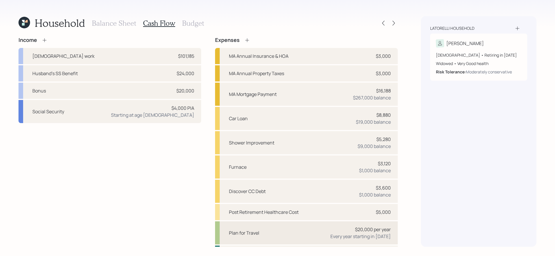
click at [279, 232] on div "Plan for Travel $20,000 per year Every year starting in 2025" at bounding box center [306, 232] width 183 height 23
select select "1"
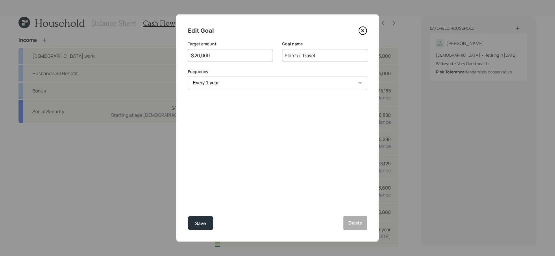
select select "2049"
click at [227, 111] on select "2025 2026 2027 2028 2029 2030 2031 2032 2033 2034 2035 2036 2037 2038 2039 2040…" at bounding box center [230, 110] width 85 height 13
click at [188, 104] on select "2025 2026 2027 2028 2029 2030 2031 2032 2033 2034 2035 2036 2037 2038 2039 2040…" at bounding box center [230, 110] width 85 height 13
click at [203, 223] on div "Save" at bounding box center [200, 224] width 11 height 8
select select "2025"
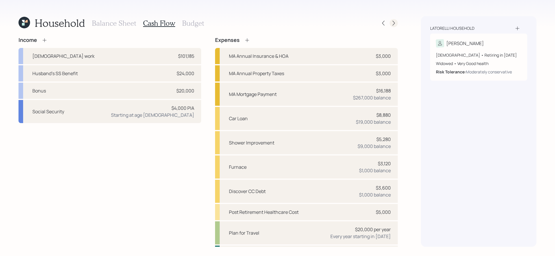
click at [394, 24] on icon at bounding box center [394, 23] width 6 height 6
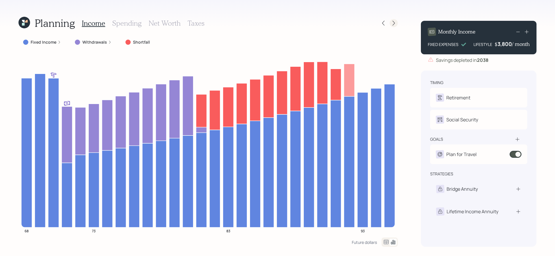
click at [393, 26] on icon at bounding box center [394, 23] width 6 height 6
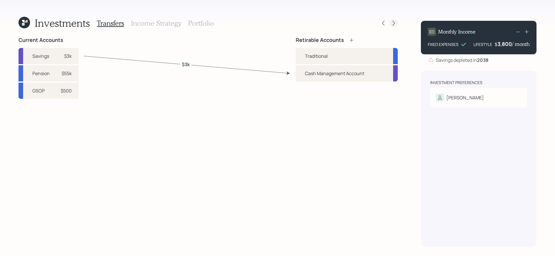
click at [395, 24] on icon at bounding box center [394, 23] width 6 height 6
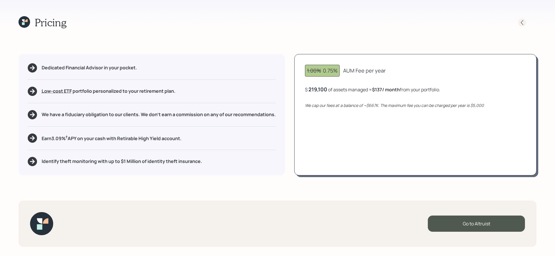
click at [520, 19] on div at bounding box center [522, 22] width 8 height 8
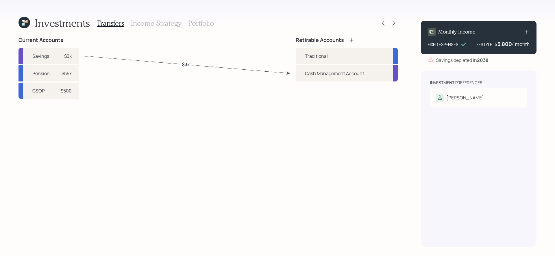
click at [207, 21] on h3 "Portfolio" at bounding box center [201, 23] width 26 height 8
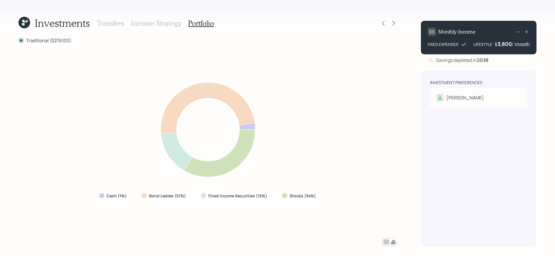
click at [24, 22] on icon at bounding box center [25, 23] width 3 height 3
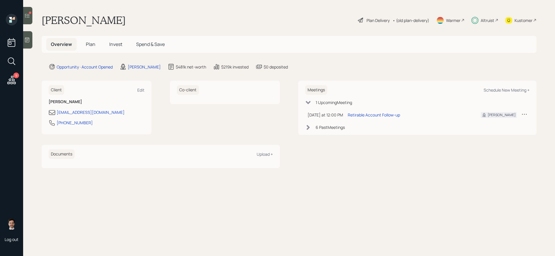
click at [92, 44] on span "Plan" at bounding box center [91, 44] width 10 height 6
